Goal: Information Seeking & Learning: Learn about a topic

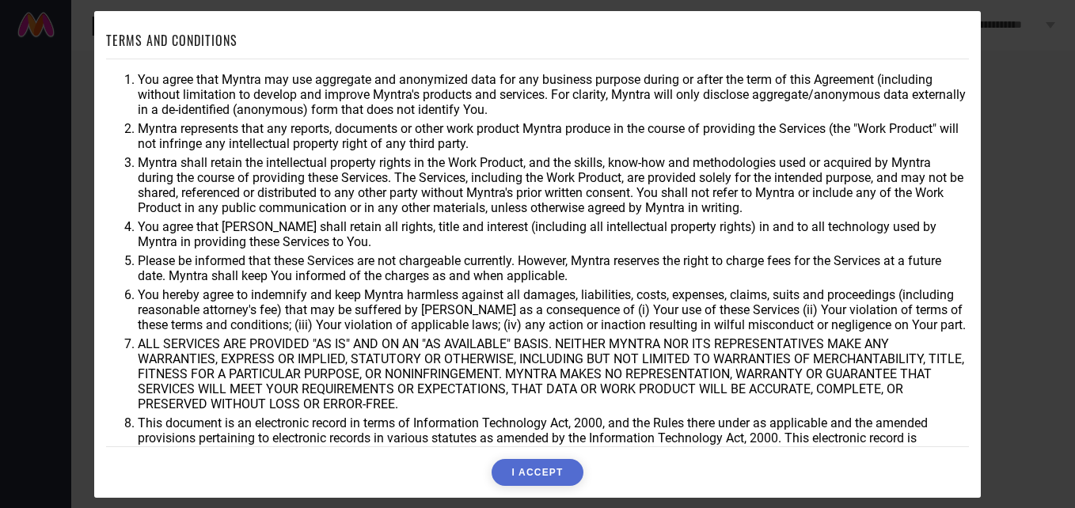
click at [555, 461] on button "I ACCEPT" at bounding box center [536, 472] width 91 height 27
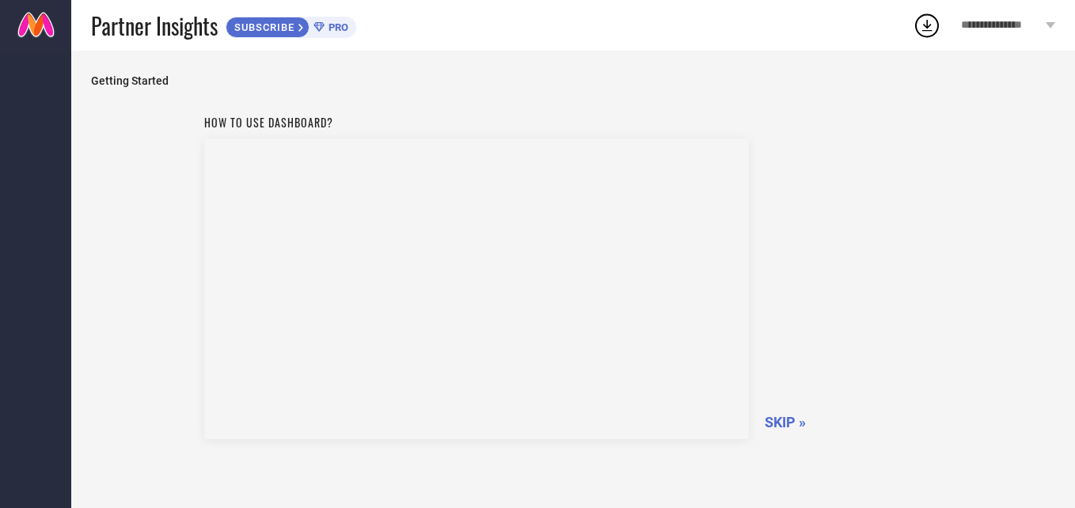
click at [779, 415] on span "SKIP »" at bounding box center [784, 422] width 41 height 17
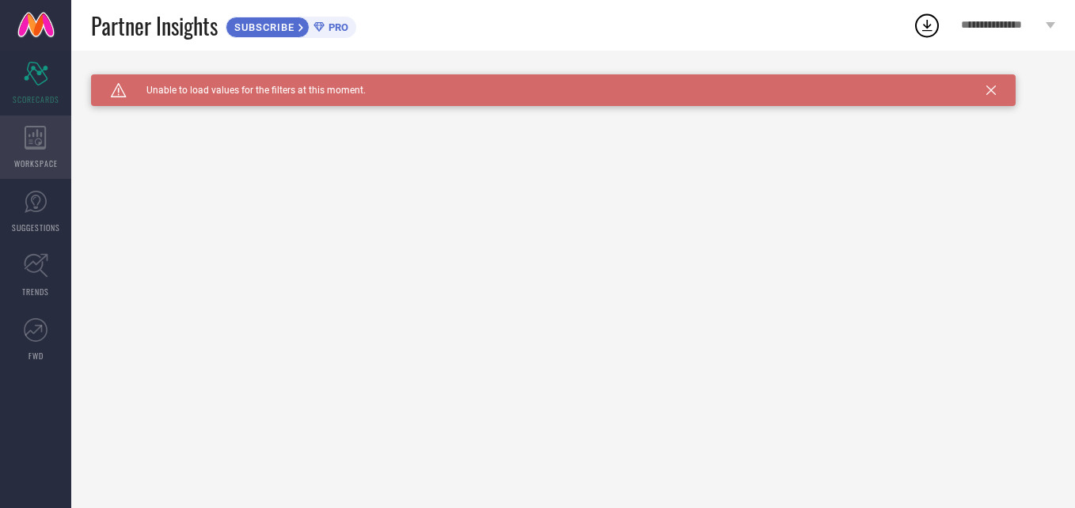
click at [44, 140] on icon at bounding box center [36, 138] width 22 height 24
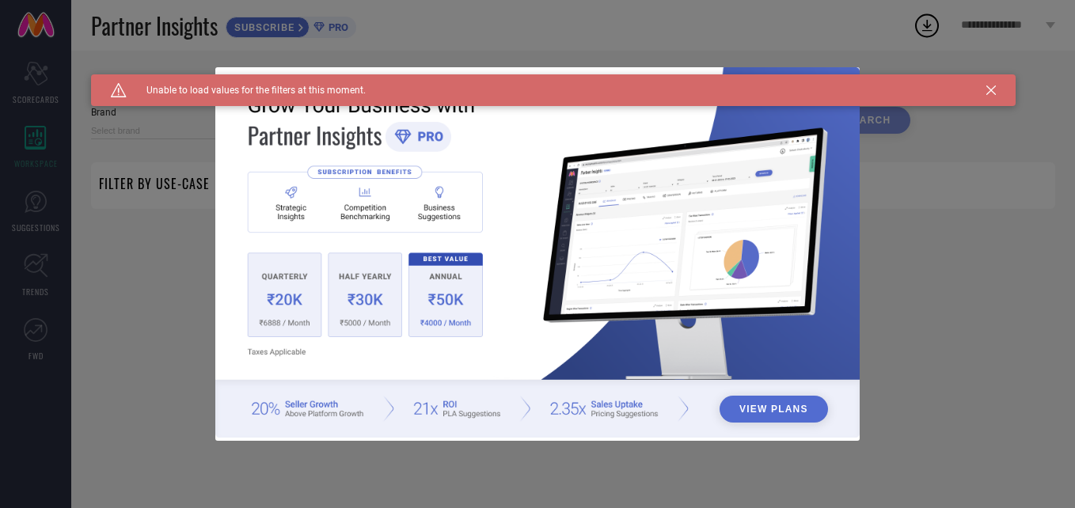
type input "1 STOP FASHION"
type input "All"
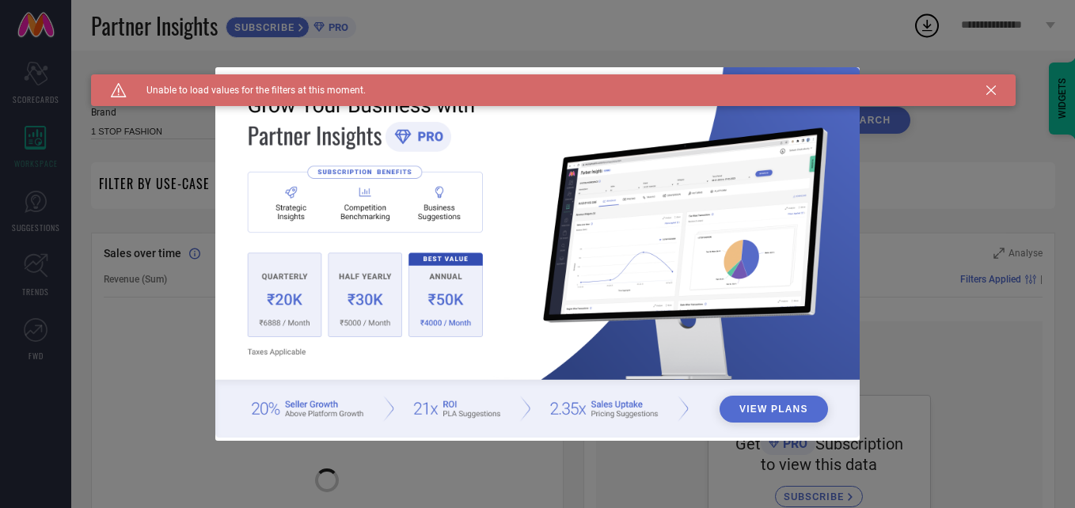
click at [989, 90] on icon at bounding box center [990, 89] width 9 height 9
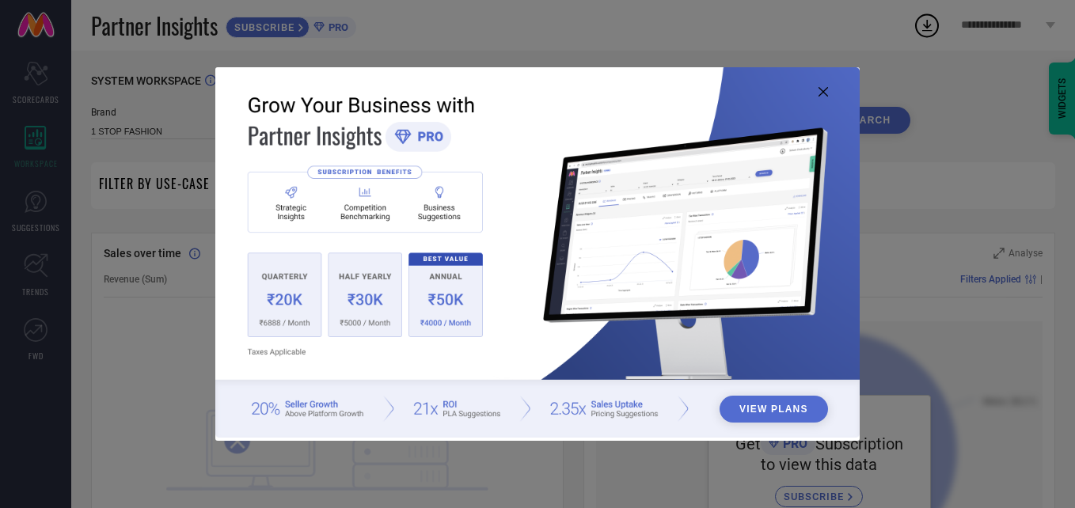
click at [817, 94] on img at bounding box center [537, 252] width 645 height 371
click at [823, 89] on icon at bounding box center [822, 91] width 9 height 9
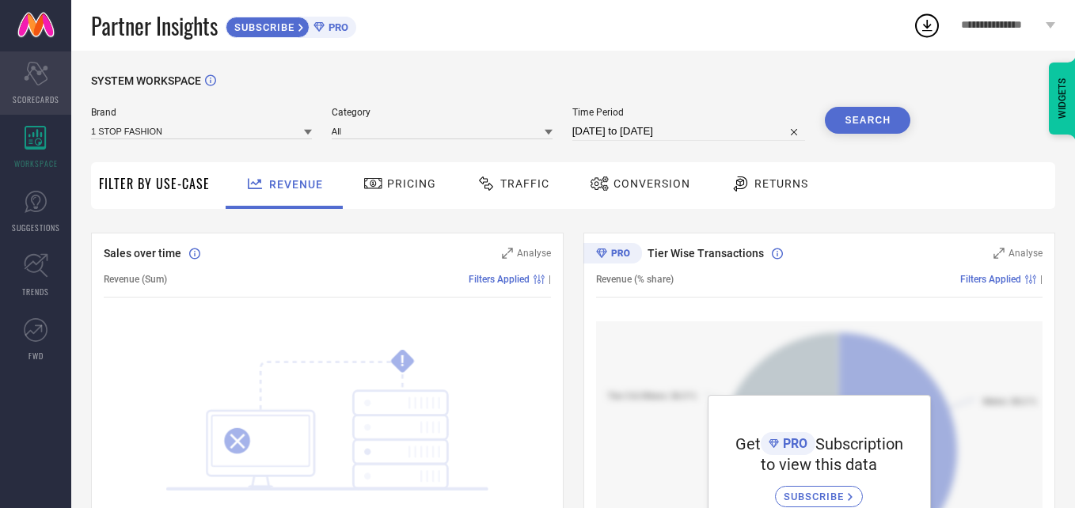
click at [33, 100] on span "SCORECARDS" at bounding box center [36, 99] width 47 height 12
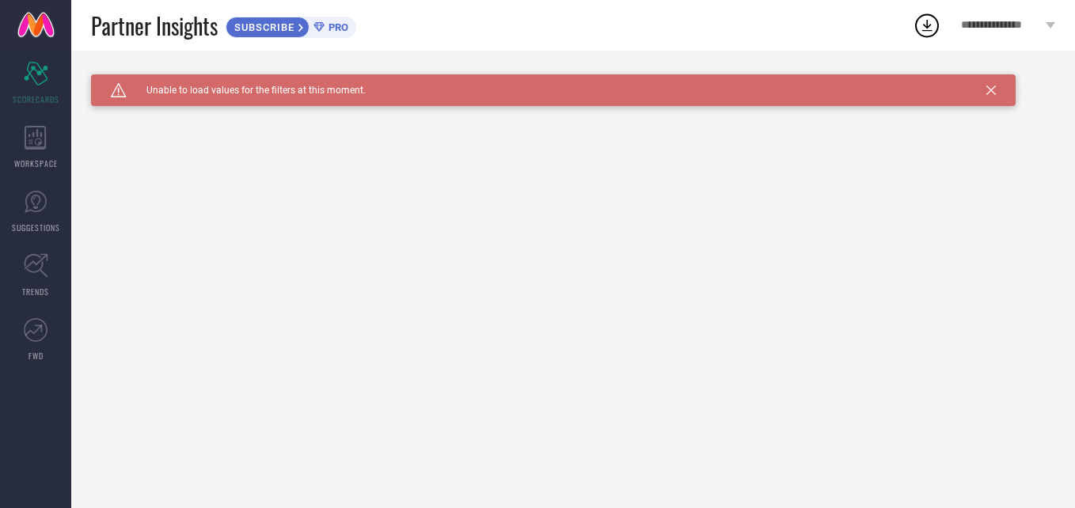
click at [995, 89] on icon at bounding box center [990, 89] width 9 height 9
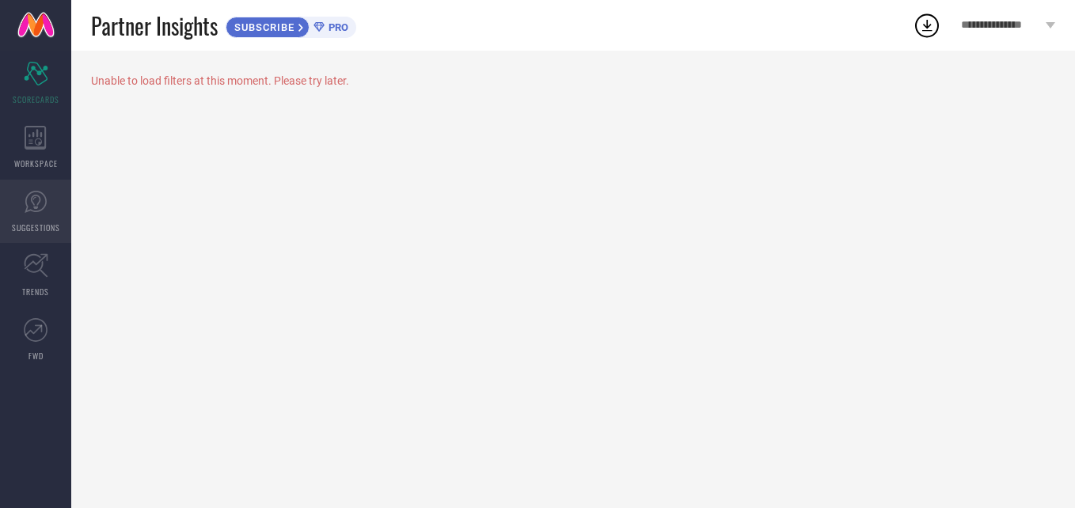
click at [31, 217] on link "SUGGESTIONS" at bounding box center [35, 211] width 71 height 63
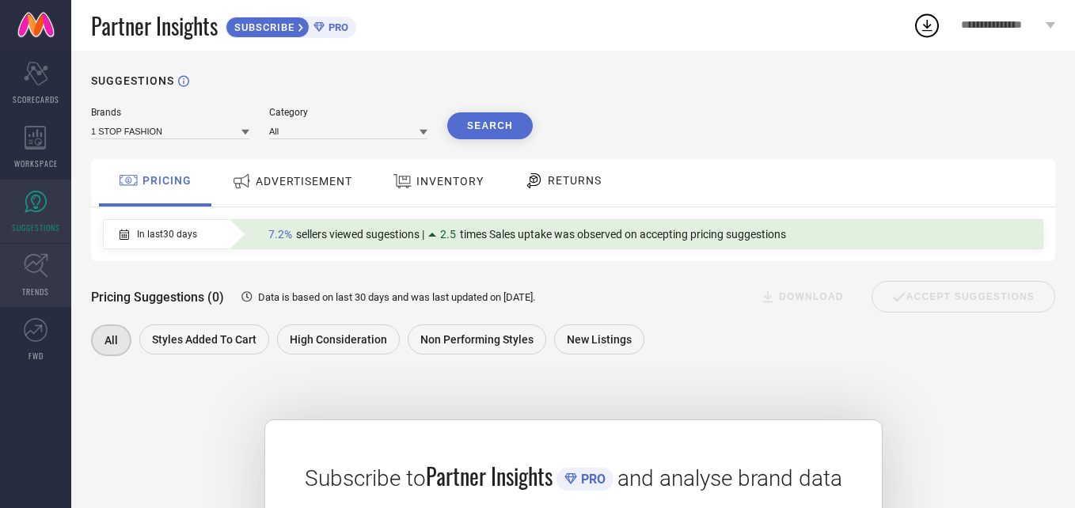
click at [24, 271] on icon at bounding box center [36, 265] width 25 height 25
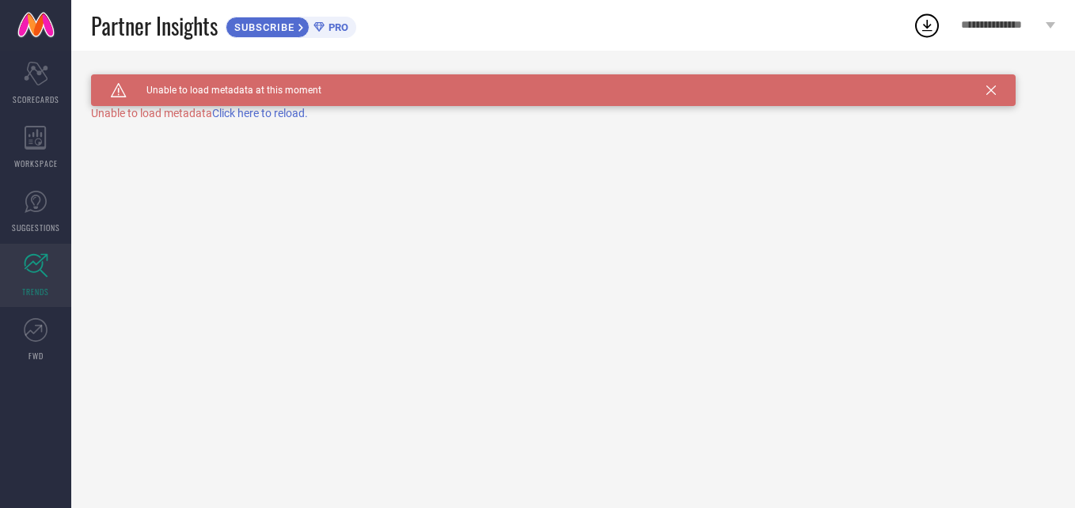
click at [255, 111] on span "Click here to reload." at bounding box center [260, 113] width 96 height 13
click at [35, 330] on icon at bounding box center [36, 330] width 24 height 24
